Goal: Task Accomplishment & Management: Manage account settings

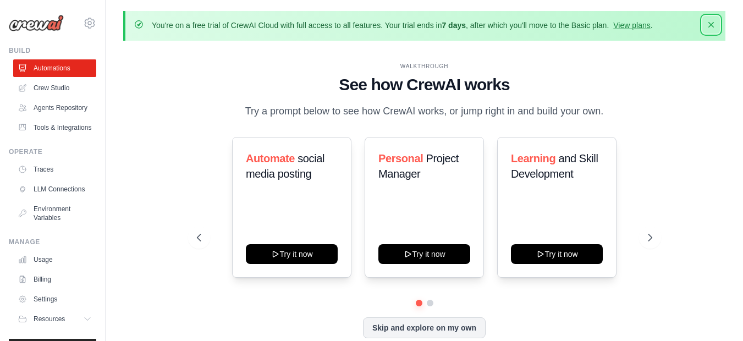
click at [714, 27] on icon "button" at bounding box center [710, 24] width 11 height 11
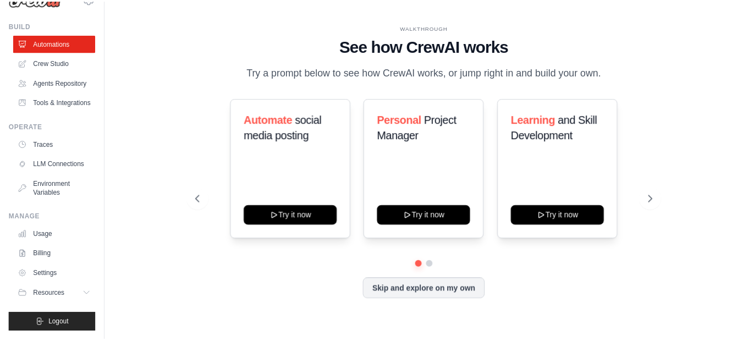
scroll to position [52, 0]
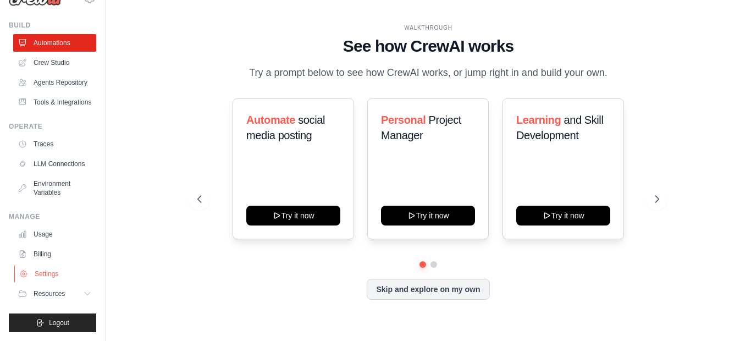
click at [61, 274] on link "Settings" at bounding box center [55, 274] width 83 height 18
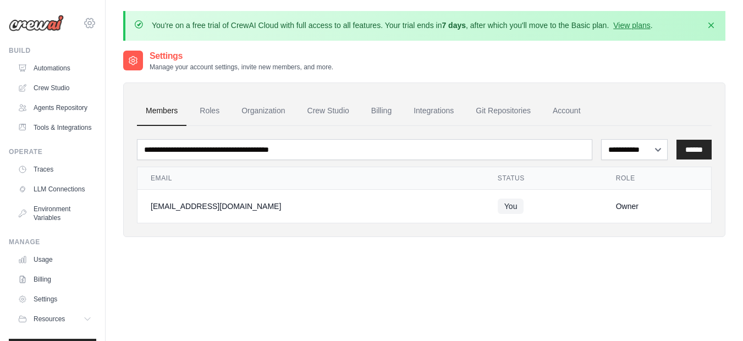
click at [88, 23] on icon at bounding box center [89, 22] width 3 height 3
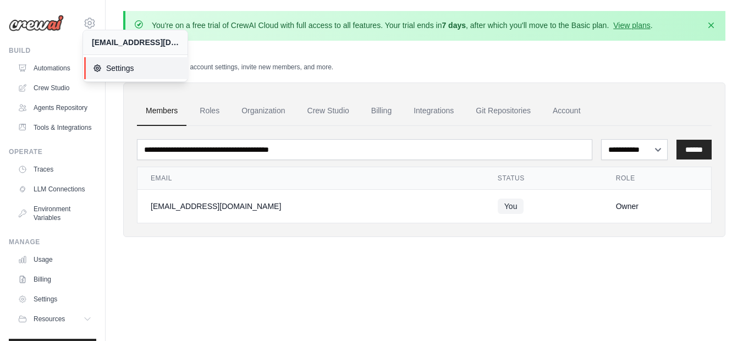
click at [111, 65] on span "Settings" at bounding box center [136, 68] width 87 height 11
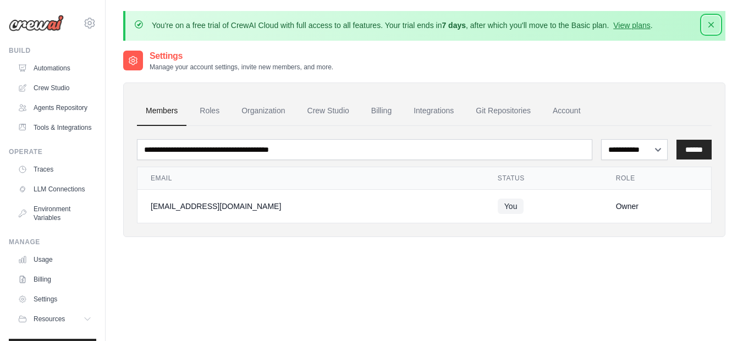
click at [717, 23] on button "Dismiss" at bounding box center [711, 25] width 18 height 18
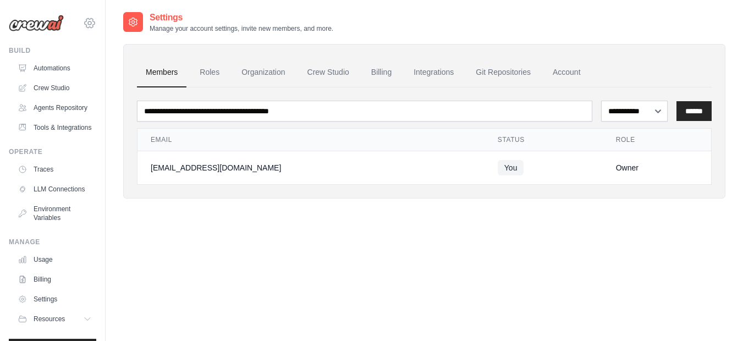
click at [85, 26] on icon at bounding box center [90, 22] width 10 height 9
click at [278, 244] on div "**********" at bounding box center [424, 181] width 602 height 341
click at [201, 74] on link "Roles" at bounding box center [209, 73] width 37 height 30
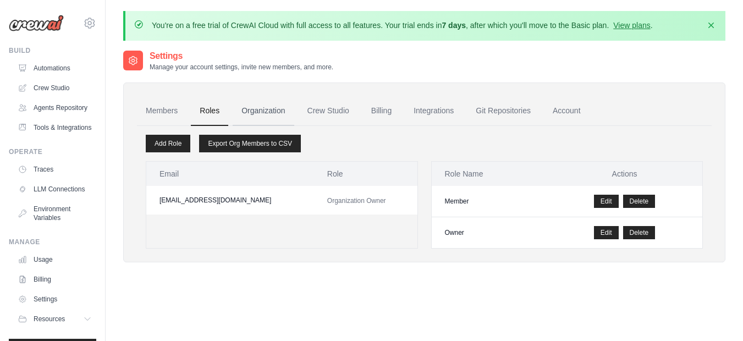
click at [268, 117] on link "Organization" at bounding box center [263, 111] width 61 height 30
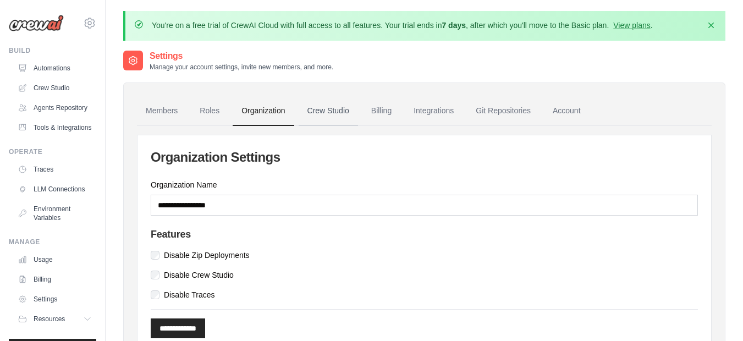
click at [339, 108] on link "Crew Studio" at bounding box center [328, 111] width 59 height 30
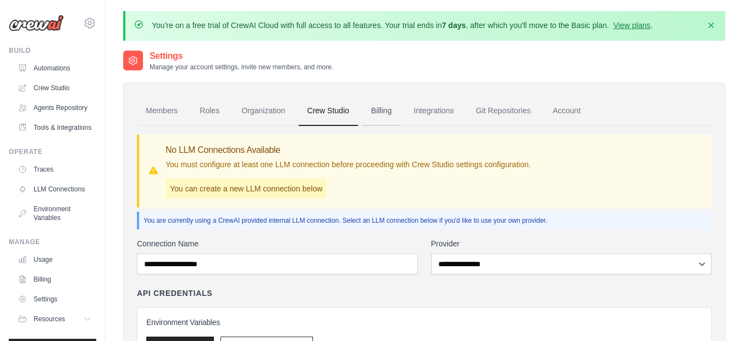
click at [375, 106] on link "Billing" at bounding box center [381, 111] width 38 height 30
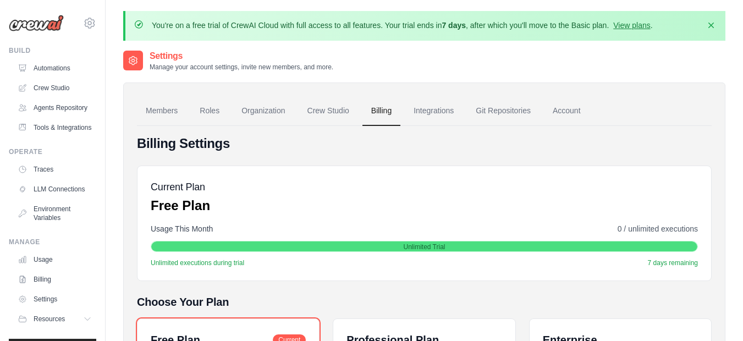
click at [32, 28] on img at bounding box center [36, 23] width 55 height 16
click at [44, 70] on link "Automations" at bounding box center [55, 68] width 83 height 18
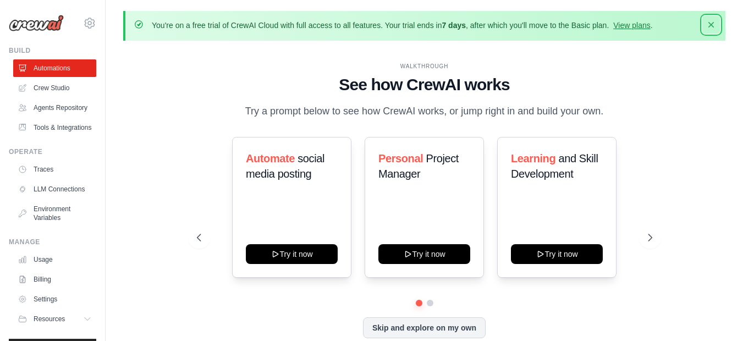
click at [711, 23] on icon "button" at bounding box center [710, 24] width 11 height 11
